Goal: Navigation & Orientation: Find specific page/section

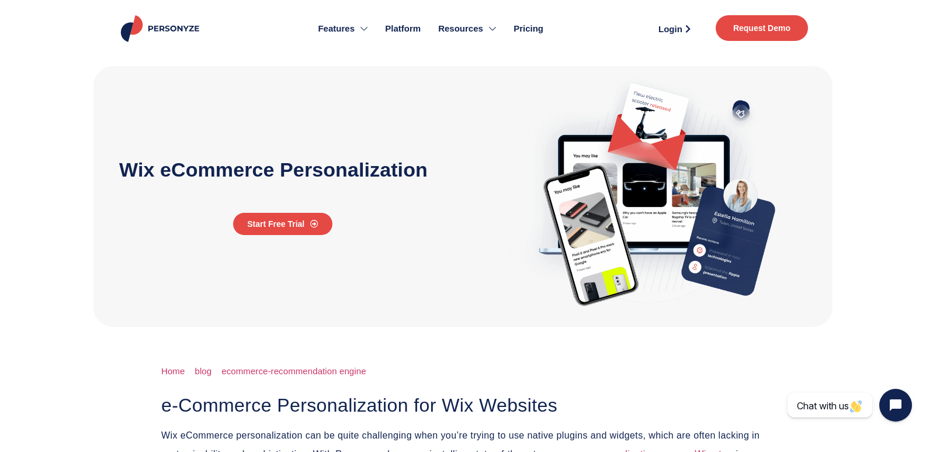
click at [524, 31] on span "Pricing" at bounding box center [529, 28] width 30 height 13
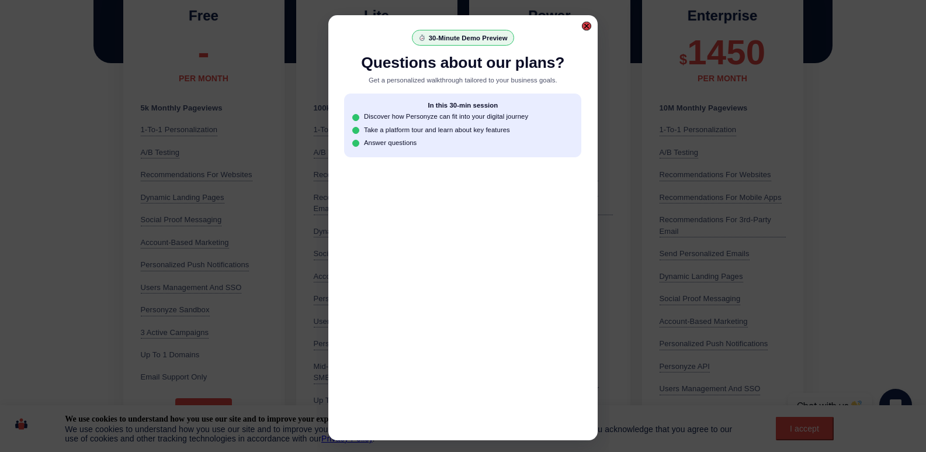
click at [590, 25] on div at bounding box center [586, 26] width 9 height 9
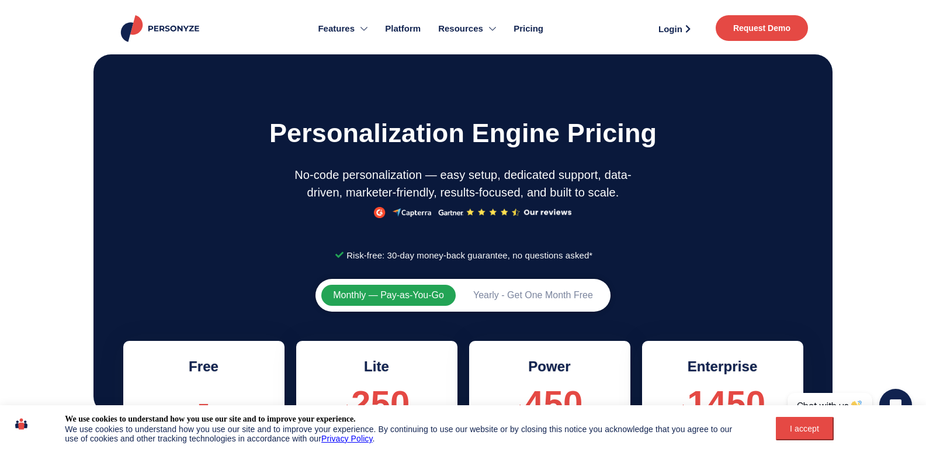
scroll to position [351, 0]
